Goal: Transaction & Acquisition: Purchase product/service

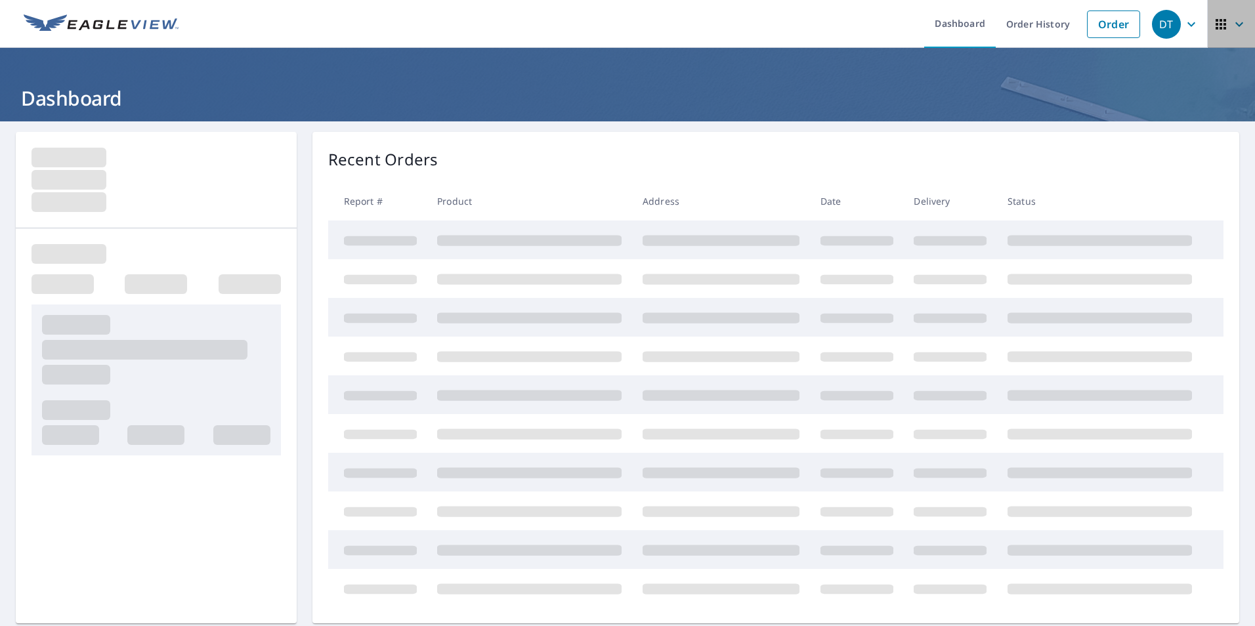
click at [1213, 30] on icon "button" at bounding box center [1221, 24] width 16 height 16
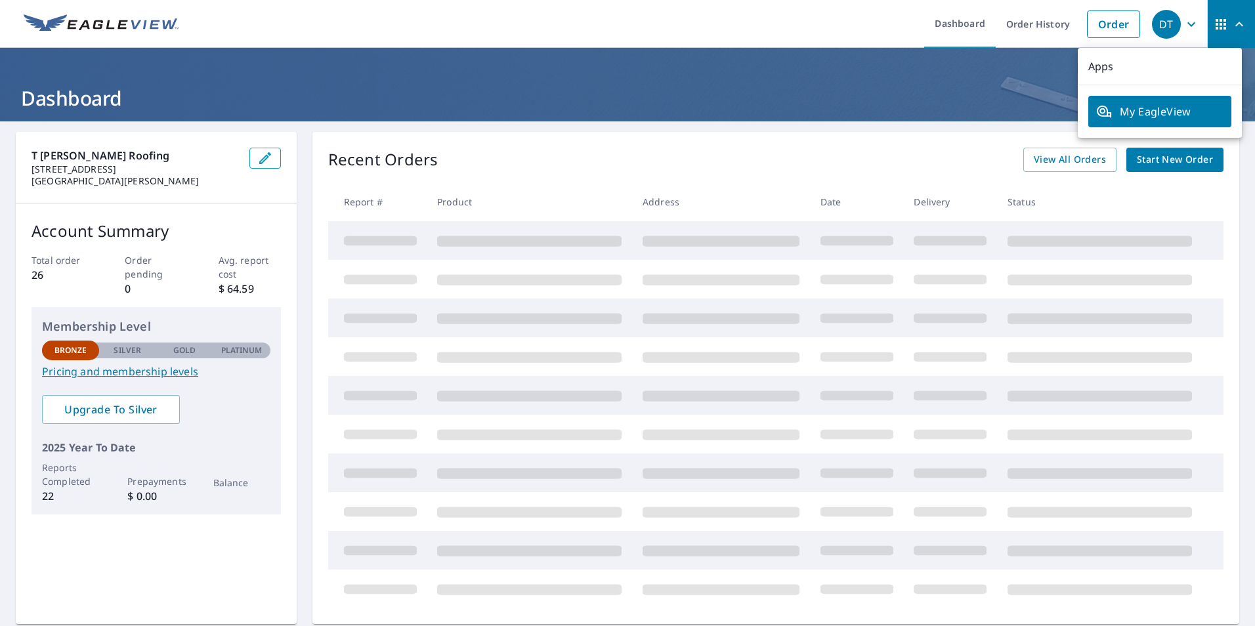
click at [944, 77] on header "Dashboard" at bounding box center [627, 85] width 1255 height 74
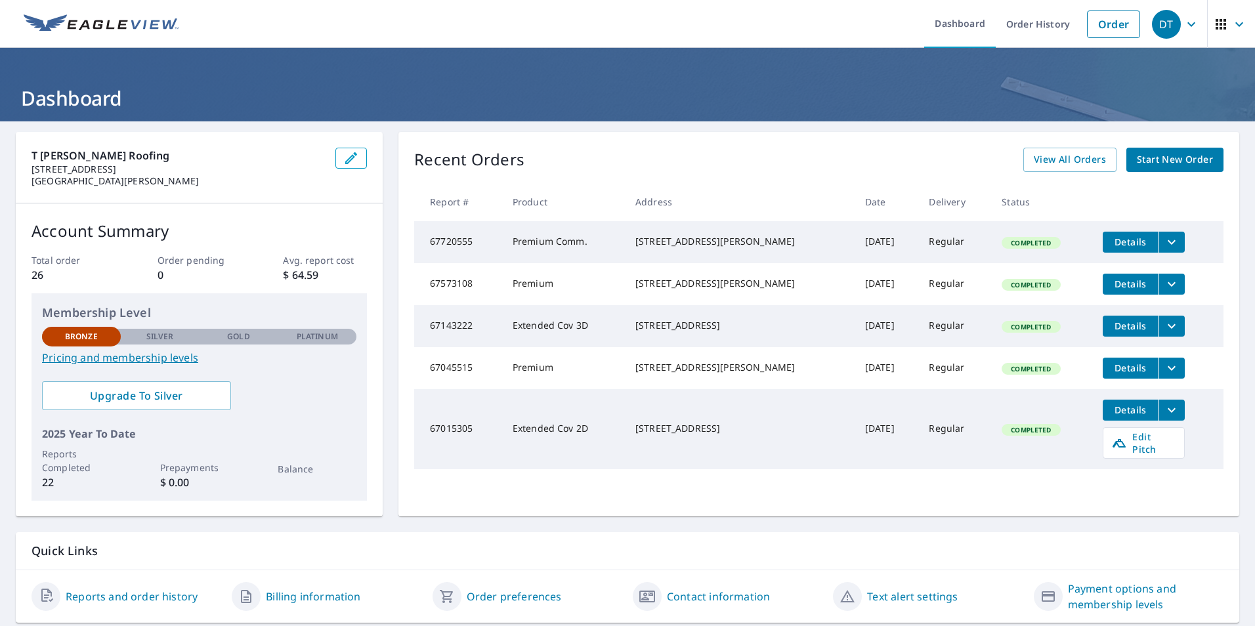
click at [1183, 20] on icon "button" at bounding box center [1191, 24] width 16 height 16
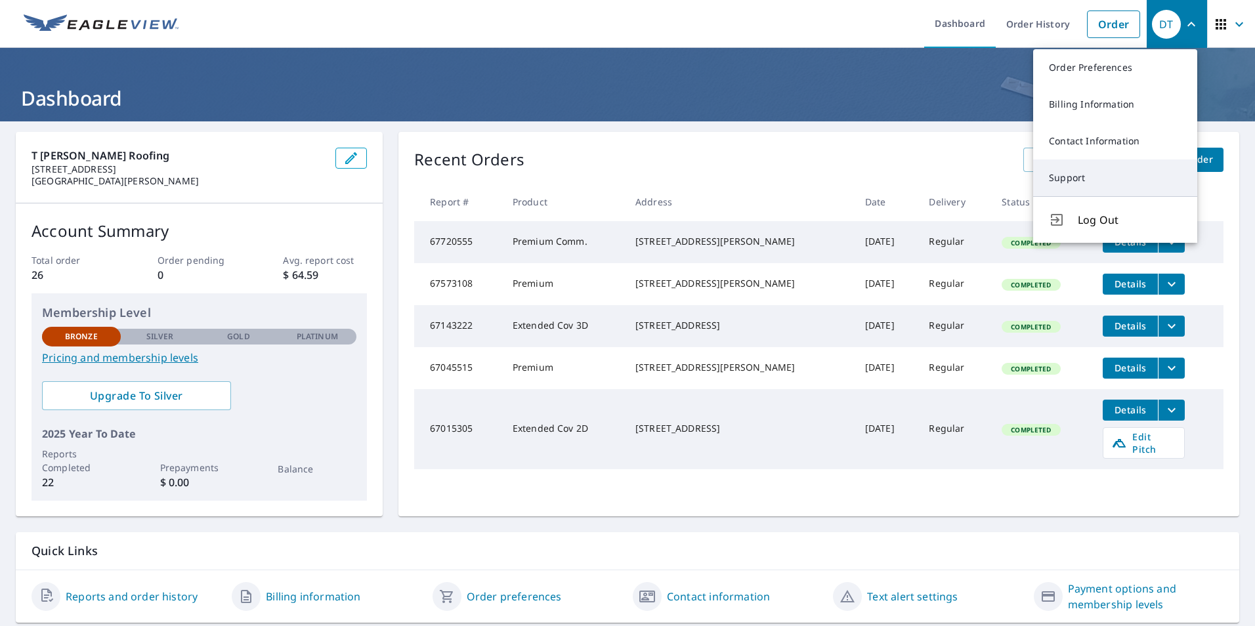
click at [1074, 184] on link "Support" at bounding box center [1115, 178] width 164 height 37
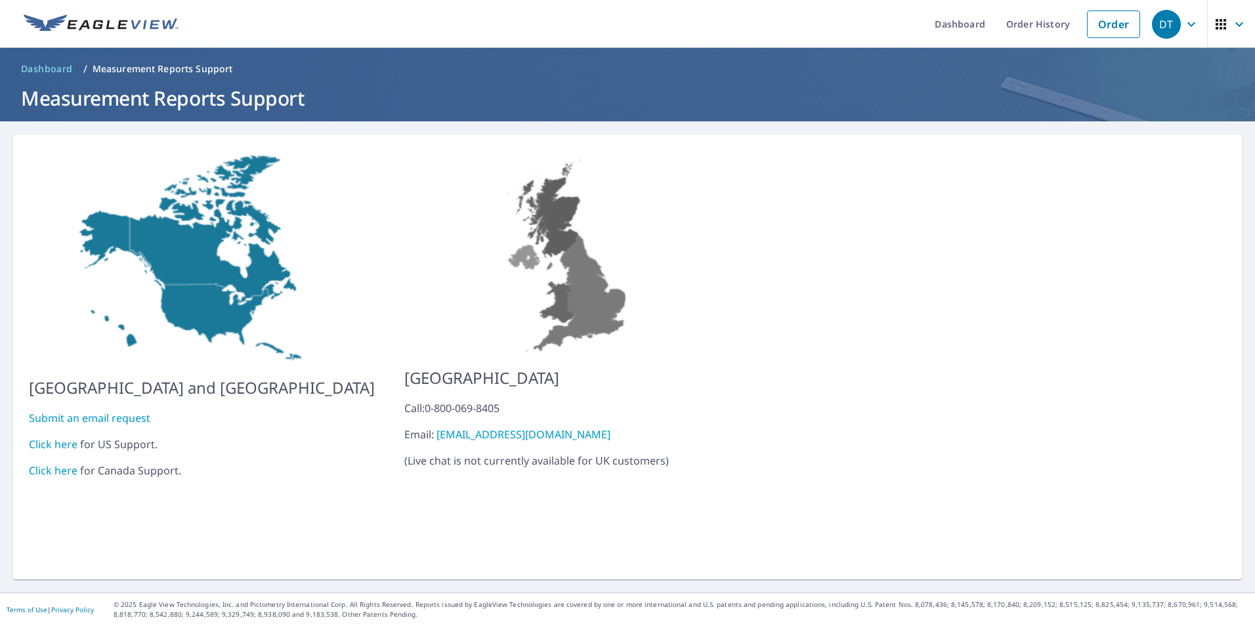
click at [60, 437] on link "Click here" at bounding box center [53, 444] width 49 height 14
click at [1231, 26] on icon "button" at bounding box center [1239, 24] width 16 height 16
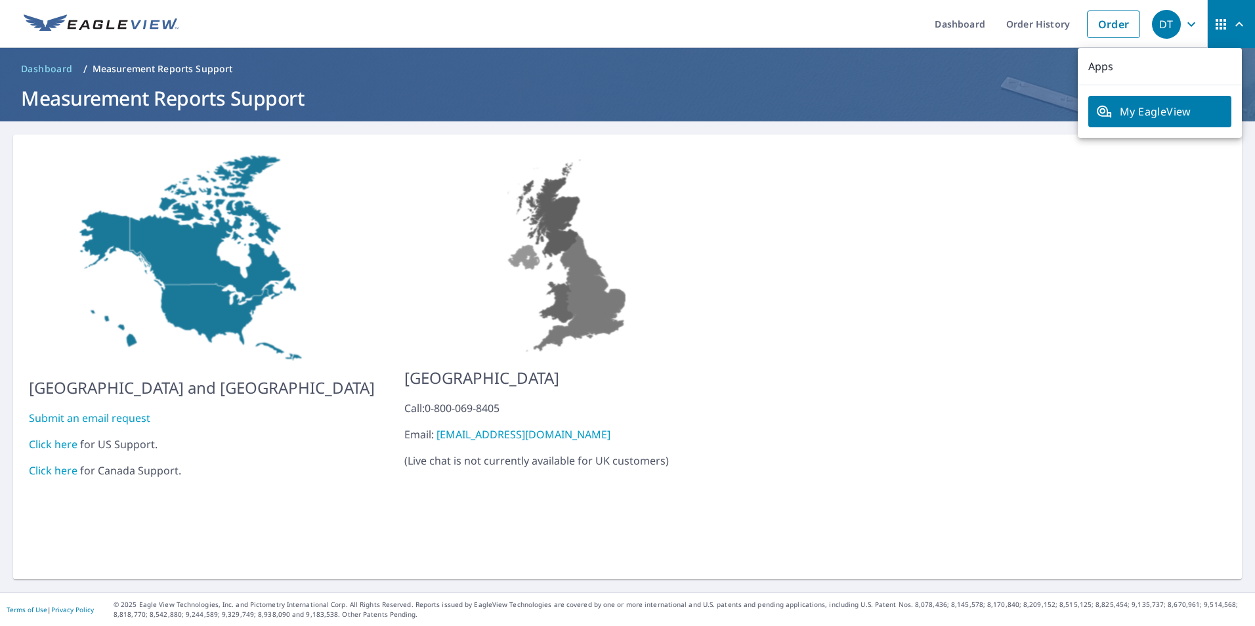
click at [1183, 18] on icon "button" at bounding box center [1191, 24] width 16 height 16
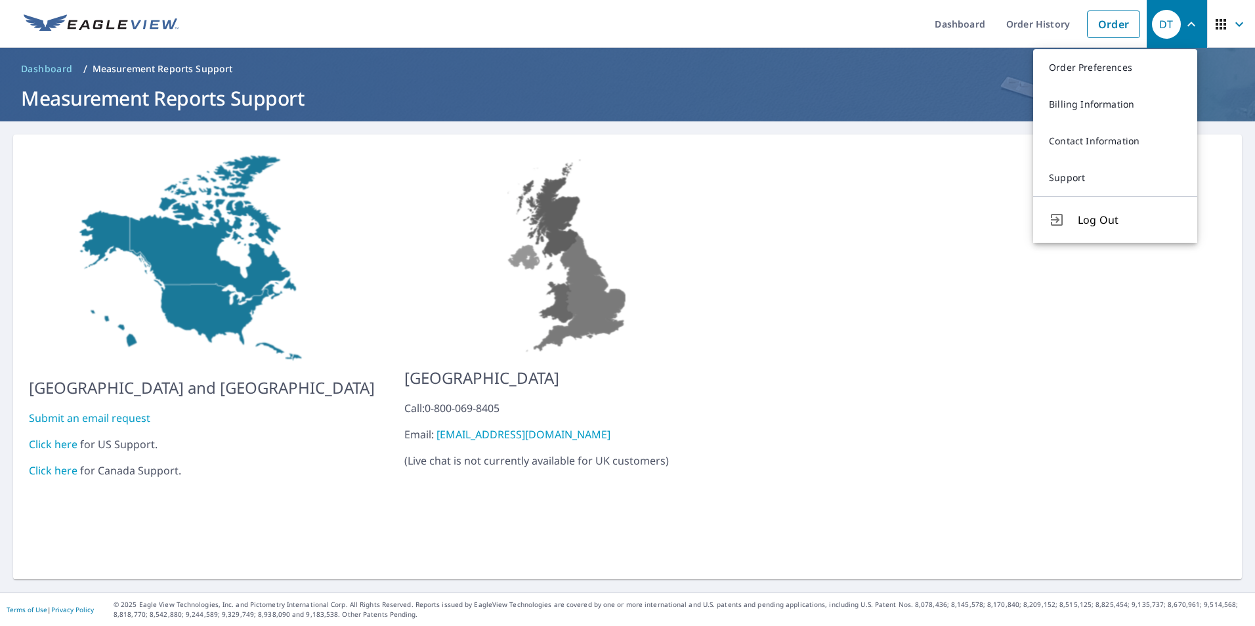
click at [905, 80] on header "Dashboard / Measurement Reports Support Measurement Reports Support" at bounding box center [627, 85] width 1255 height 74
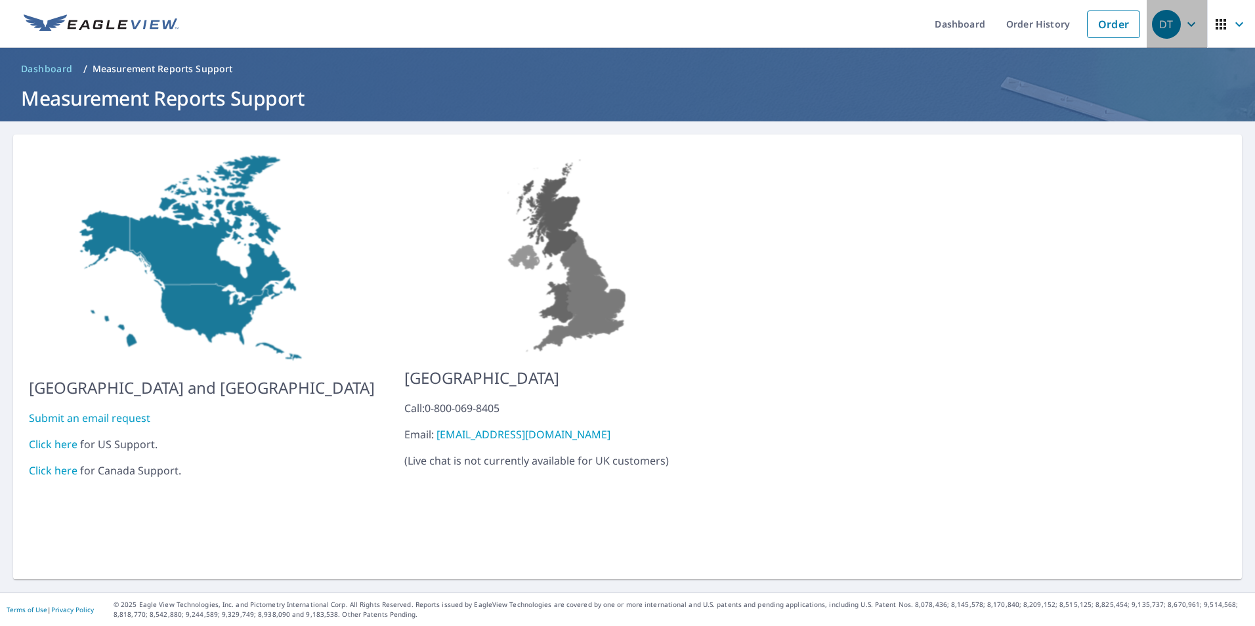
click at [1170, 19] on div "DT" at bounding box center [1166, 24] width 29 height 29
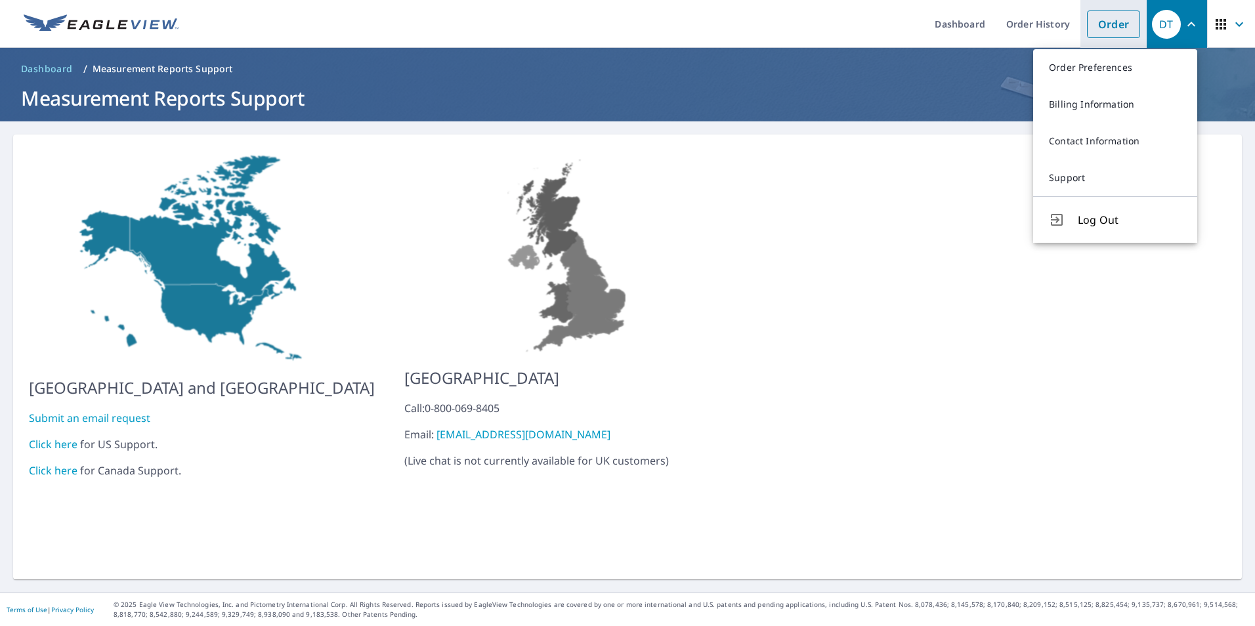
click at [1096, 20] on link "Order" at bounding box center [1113, 25] width 53 height 28
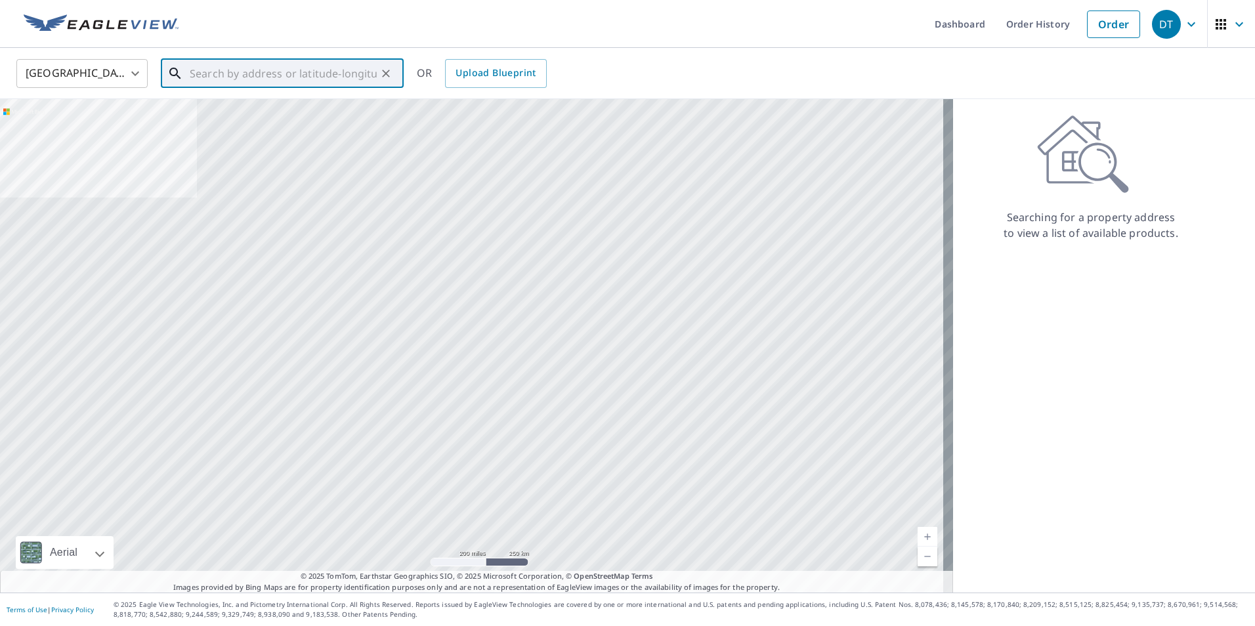
click at [215, 70] on input "text" at bounding box center [283, 73] width 187 height 37
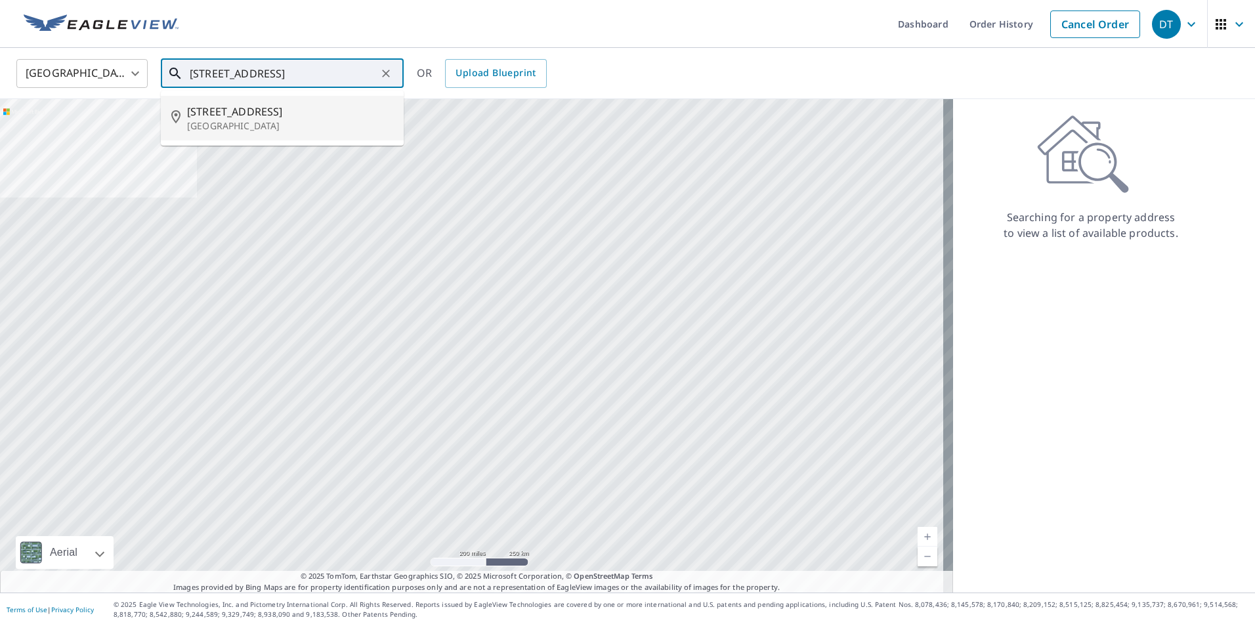
click at [254, 123] on p "[GEOGRAPHIC_DATA]" at bounding box center [290, 125] width 206 height 13
type input "[STREET_ADDRESS]"
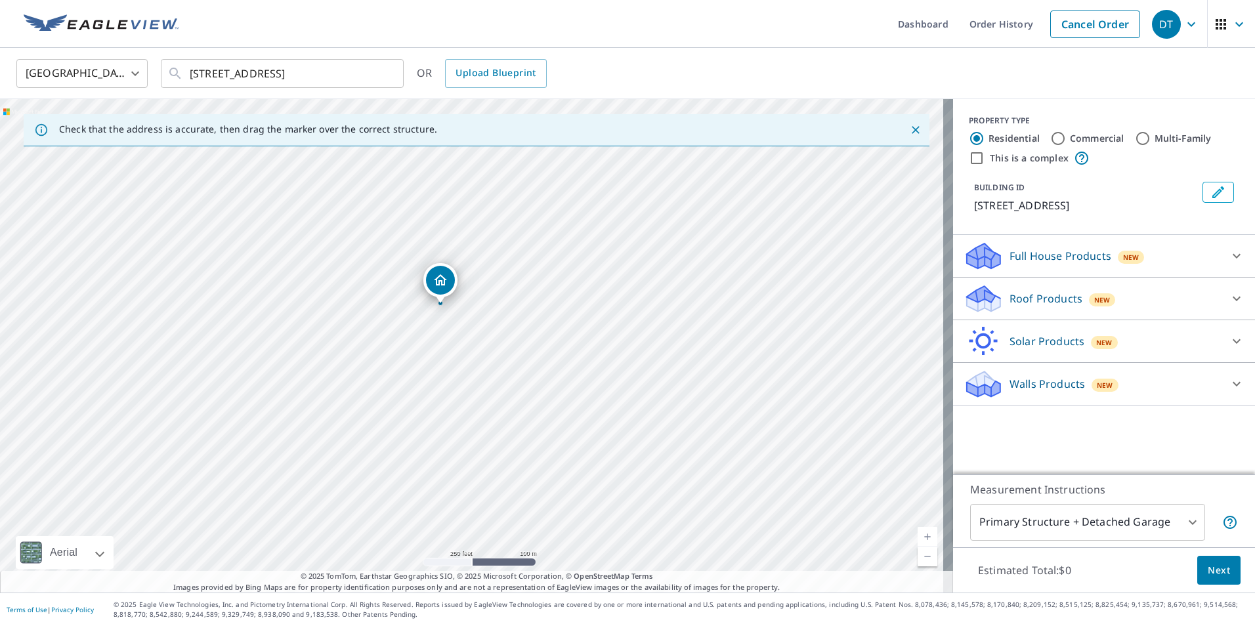
drag, startPoint x: 533, startPoint y: 394, endPoint x: 501, endPoint y: 354, distance: 50.9
click at [501, 354] on div "[STREET_ADDRESS]" at bounding box center [476, 346] width 953 height 494
drag, startPoint x: 507, startPoint y: 310, endPoint x: 471, endPoint y: 331, distance: 41.8
click at [471, 331] on div "[STREET_ADDRESS]" at bounding box center [476, 346] width 953 height 494
click at [1050, 139] on input "Commercial" at bounding box center [1058, 139] width 16 height 16
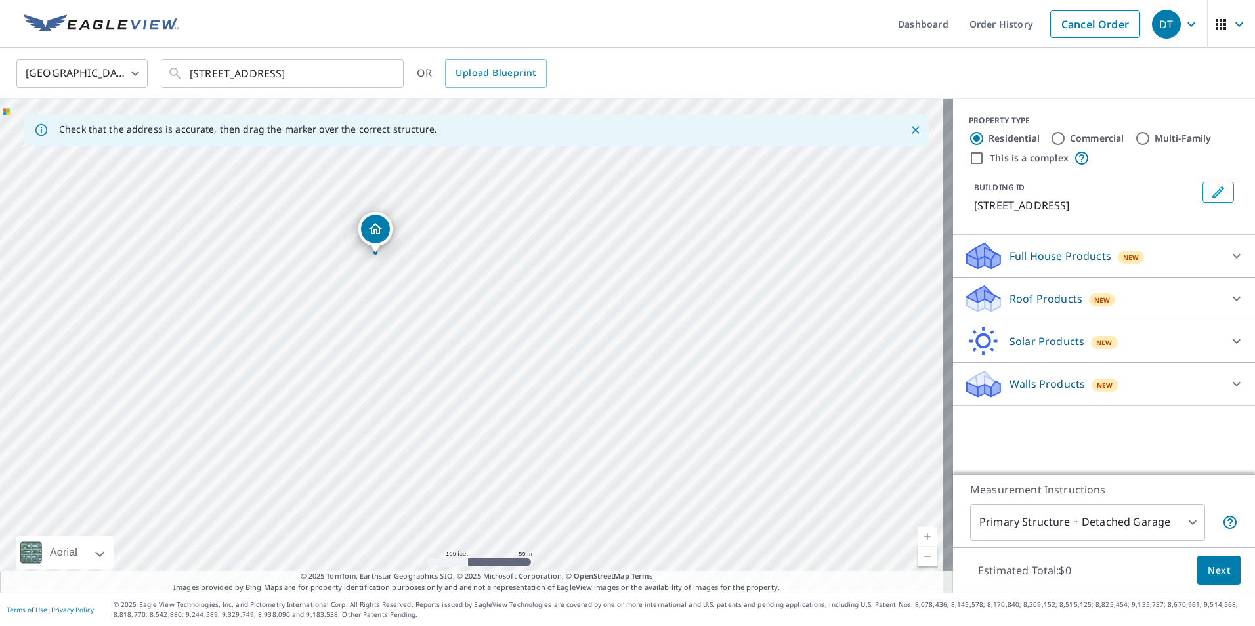
radio input "true"
type input "4"
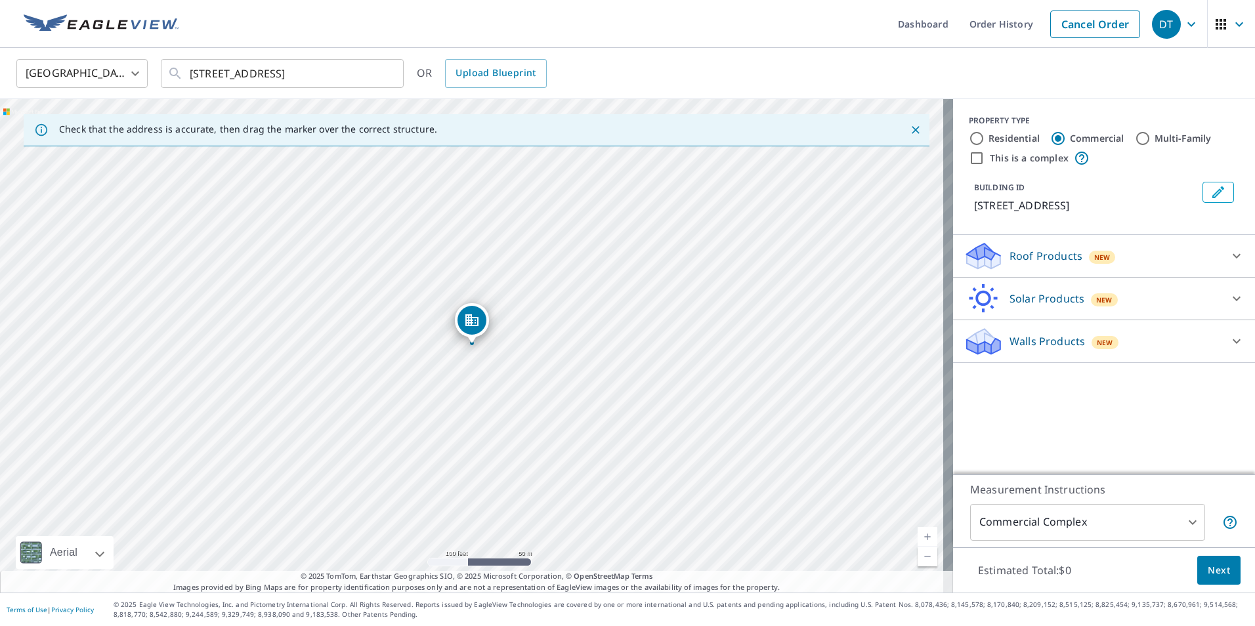
click at [1124, 270] on div "Roof Products New" at bounding box center [1092, 256] width 257 height 31
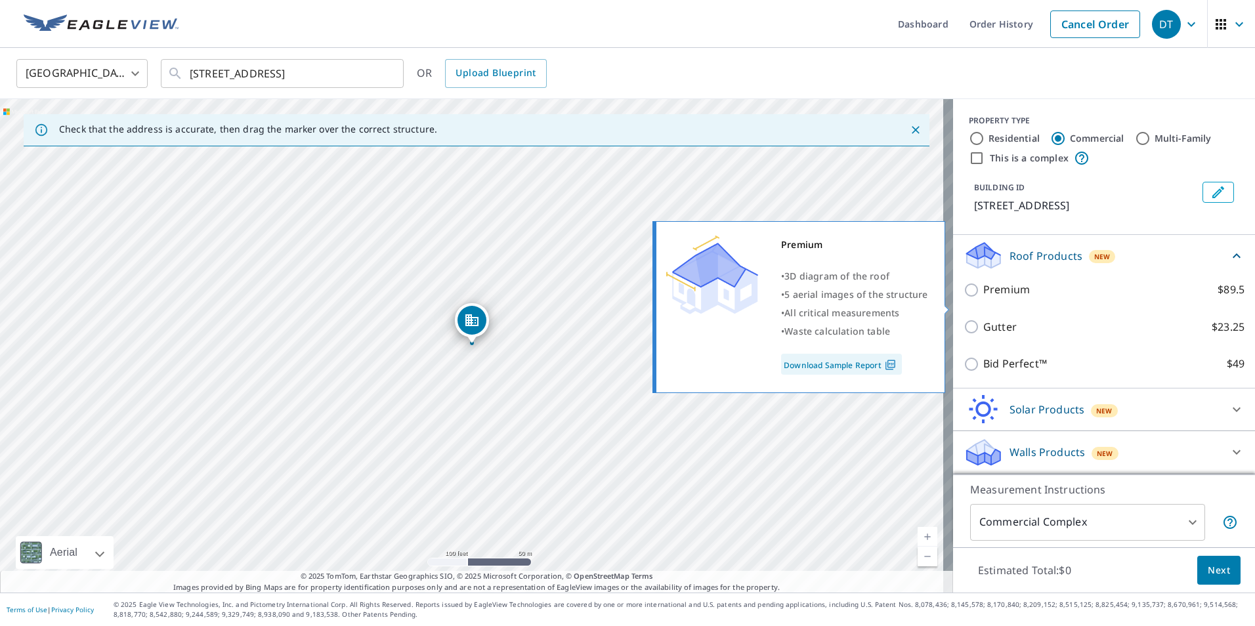
click at [964, 298] on input "Premium $89.5" at bounding box center [974, 290] width 20 height 16
checkbox input "true"
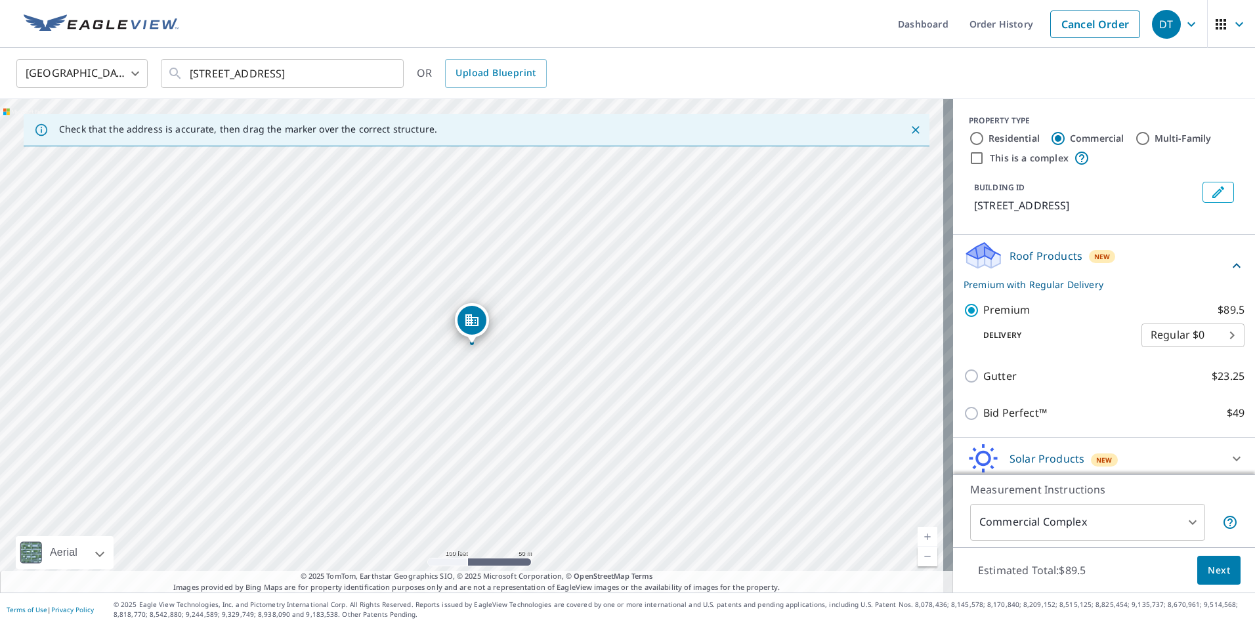
scroll to position [64, 0]
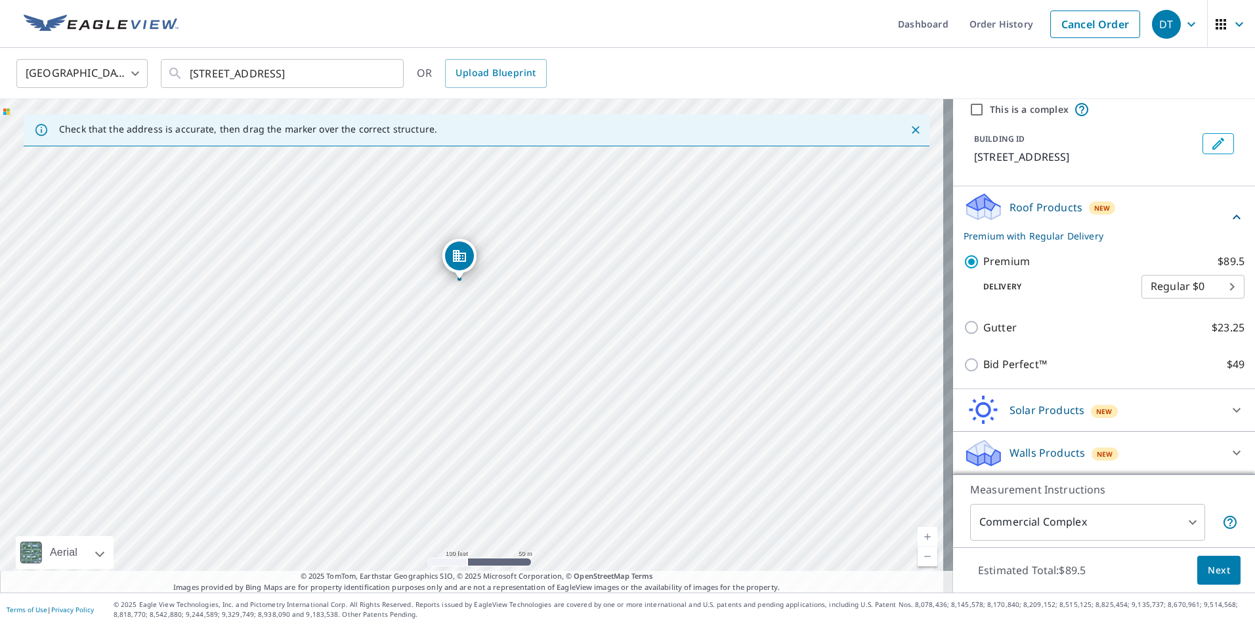
drag, startPoint x: 614, startPoint y: 470, endPoint x: 601, endPoint y: 404, distance: 67.5
click at [601, 404] on div "[STREET_ADDRESS]" at bounding box center [476, 346] width 953 height 494
drag, startPoint x: 576, startPoint y: 354, endPoint x: 546, endPoint y: 345, distance: 31.8
click at [546, 345] on div "[STREET_ADDRESS]" at bounding box center [476, 346] width 953 height 494
drag, startPoint x: 546, startPoint y: 345, endPoint x: 515, endPoint y: 358, distance: 33.8
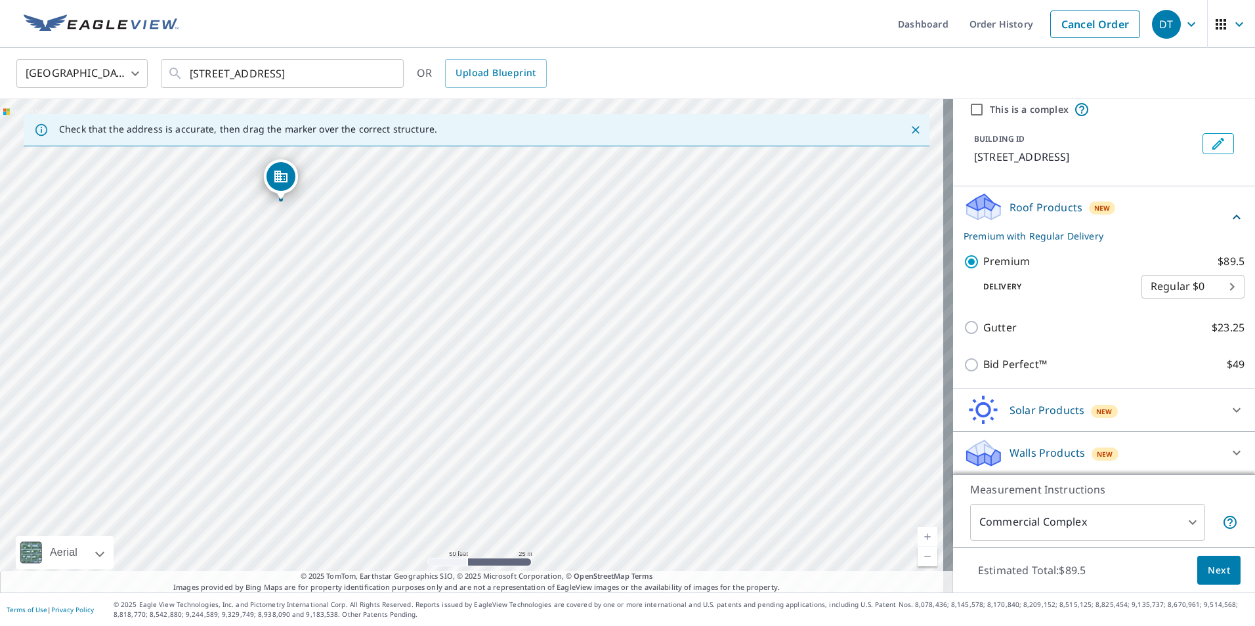
click at [515, 358] on div "[STREET_ADDRESS]" at bounding box center [476, 346] width 953 height 494
click at [1216, 570] on span "Next" at bounding box center [1219, 571] width 22 height 16
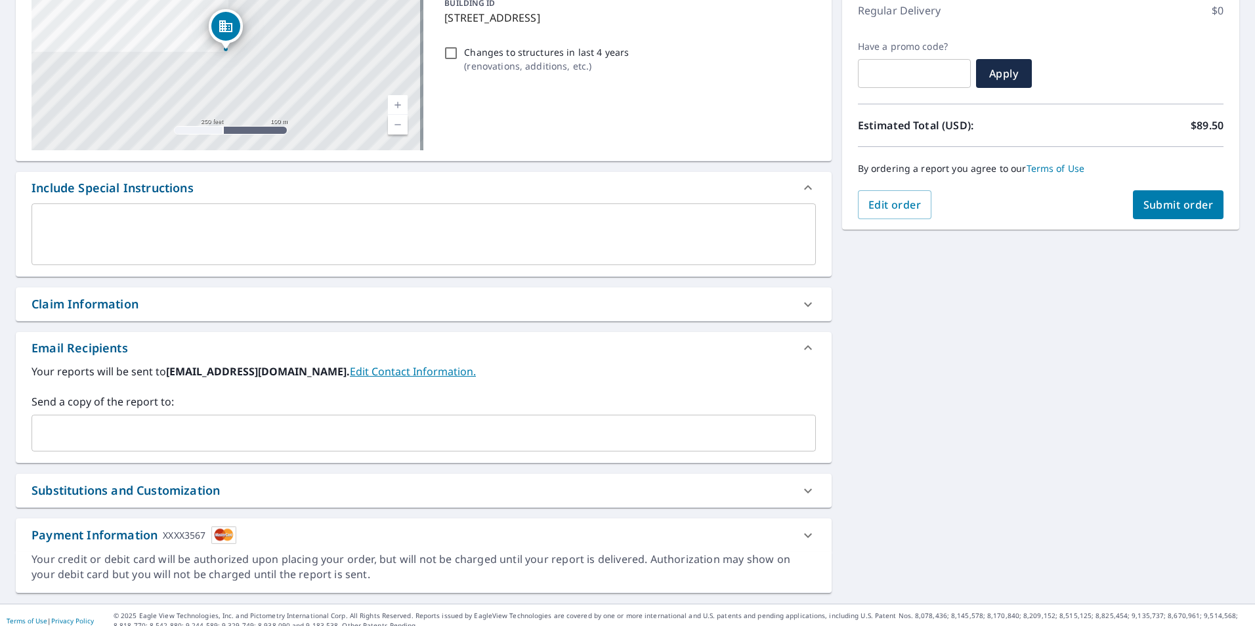
scroll to position [197, 0]
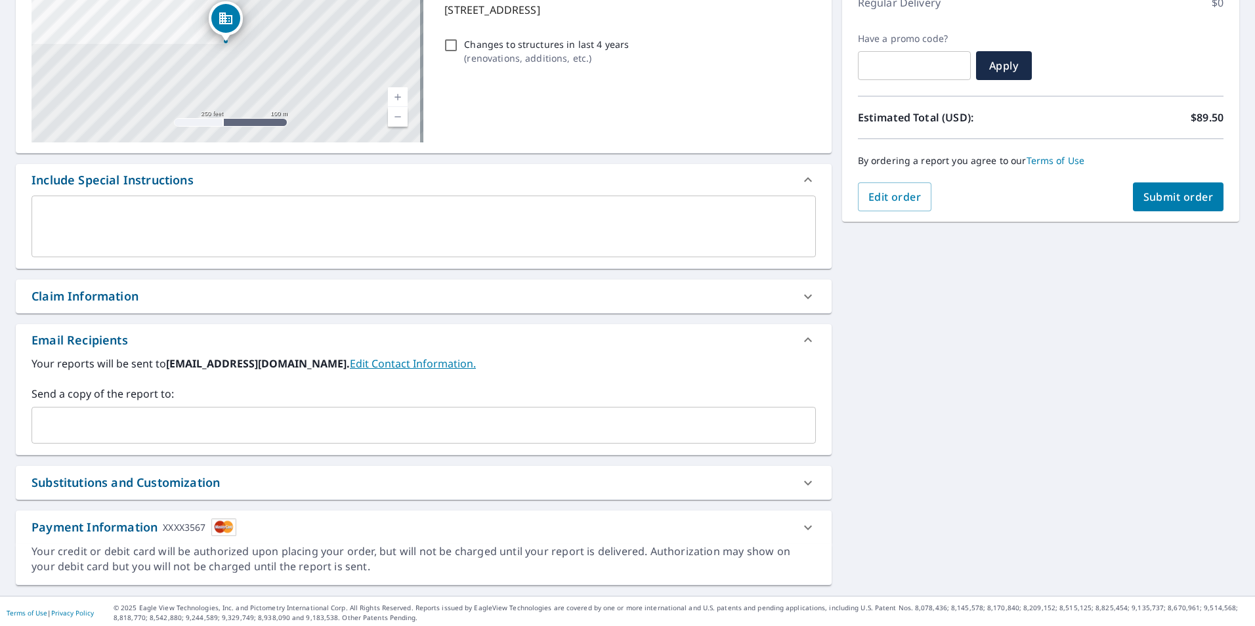
click at [1174, 197] on span "Submit order" at bounding box center [1178, 197] width 70 height 14
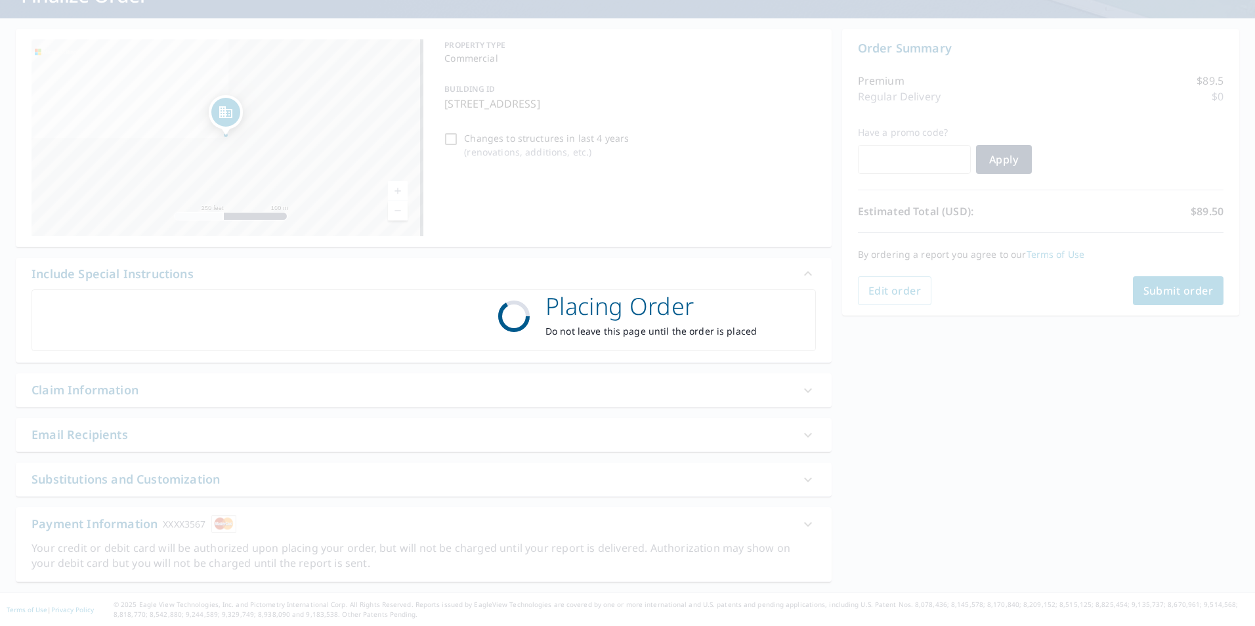
scroll to position [103, 0]
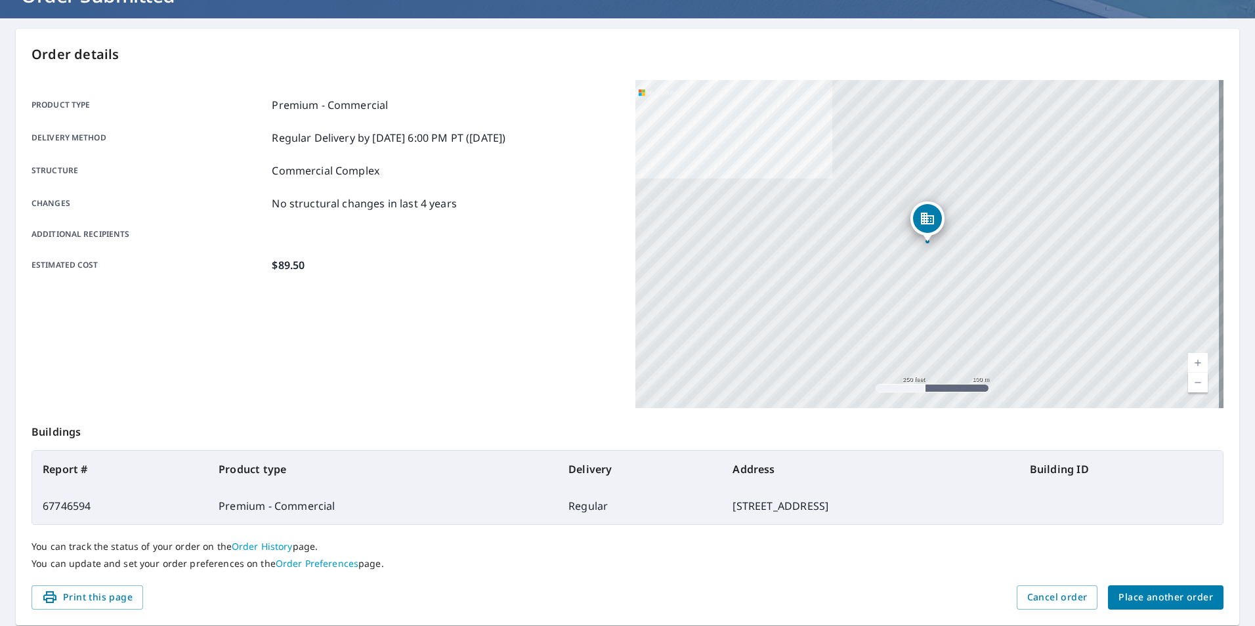
scroll to position [146, 0]
